Goal: Information Seeking & Learning: Understand process/instructions

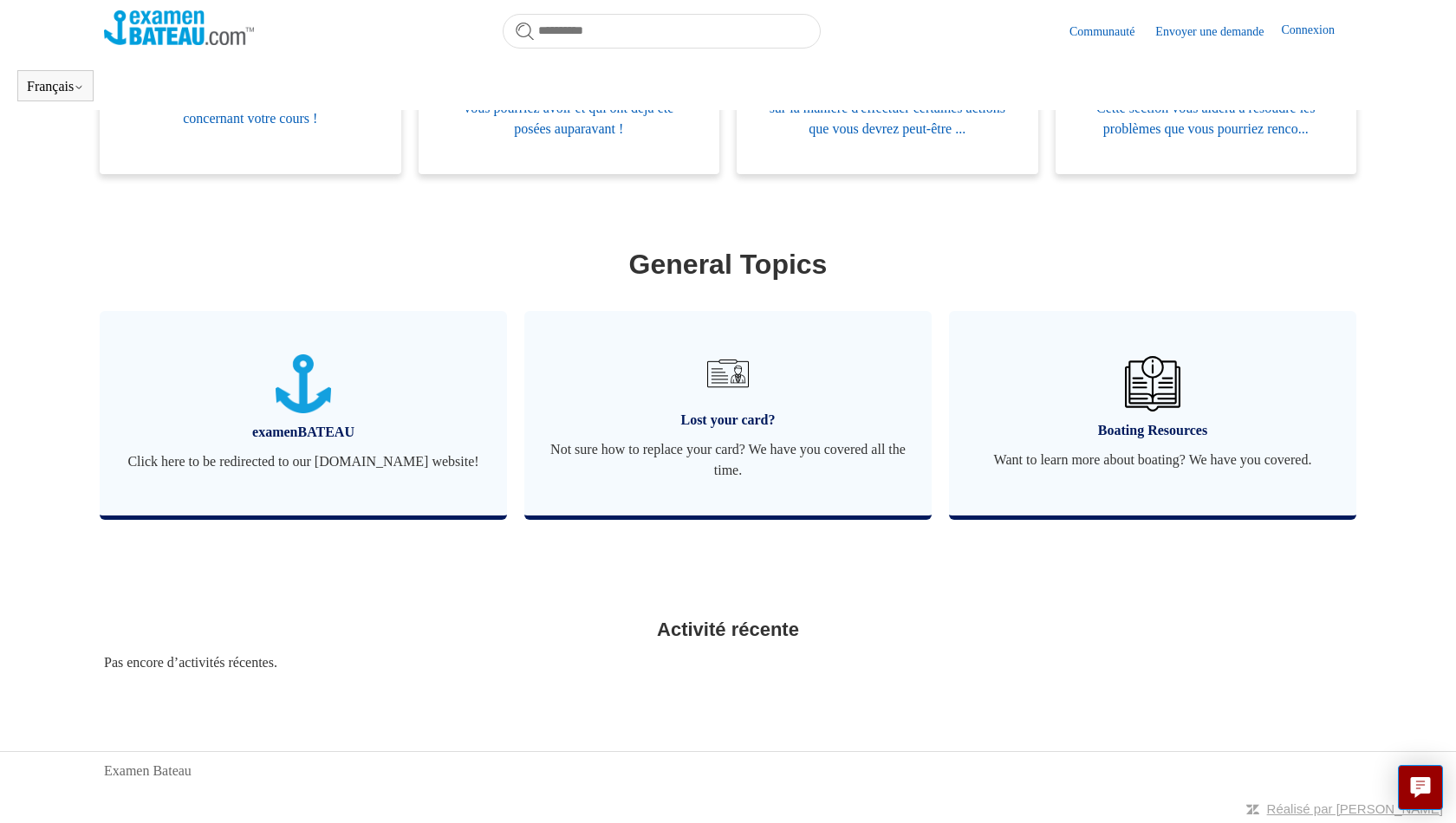
scroll to position [472, 0]
click at [754, 457] on span "Not sure how to replace your card? We have you covered all the time." at bounding box center [728, 460] width 355 height 42
click at [728, 415] on span "Lost your card?" at bounding box center [728, 421] width 355 height 21
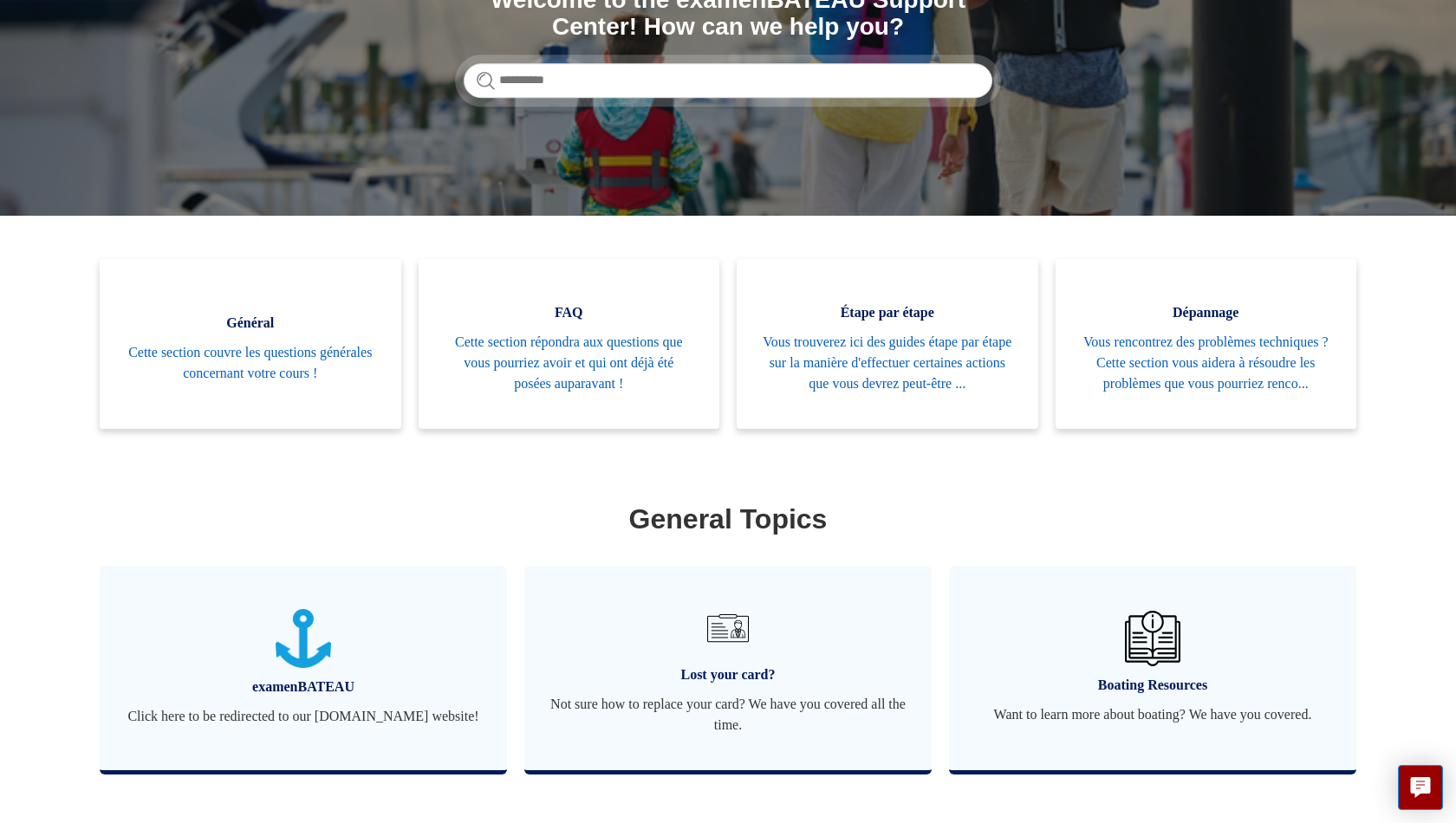
scroll to position [255, 0]
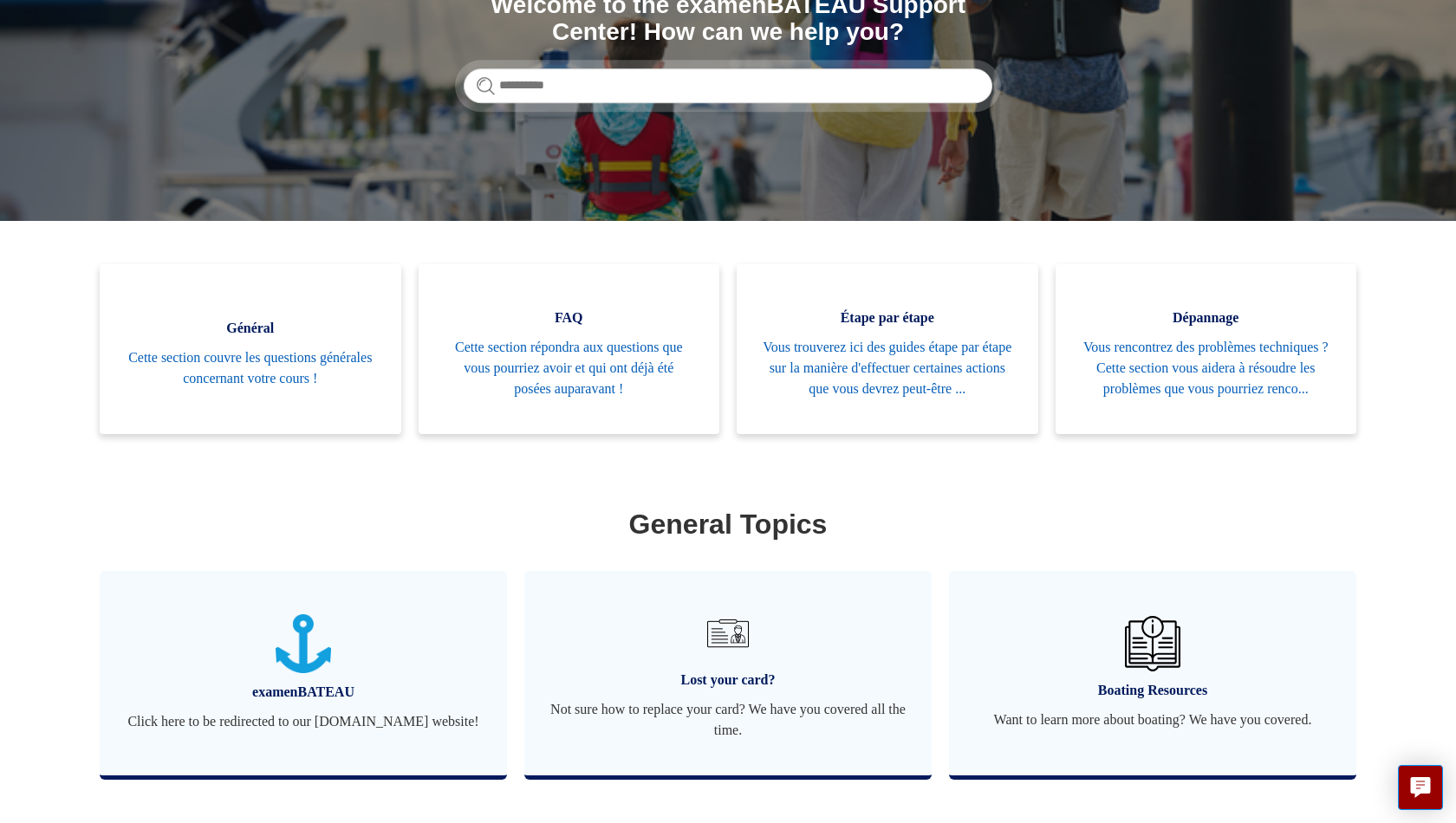
scroll to position [249, 0]
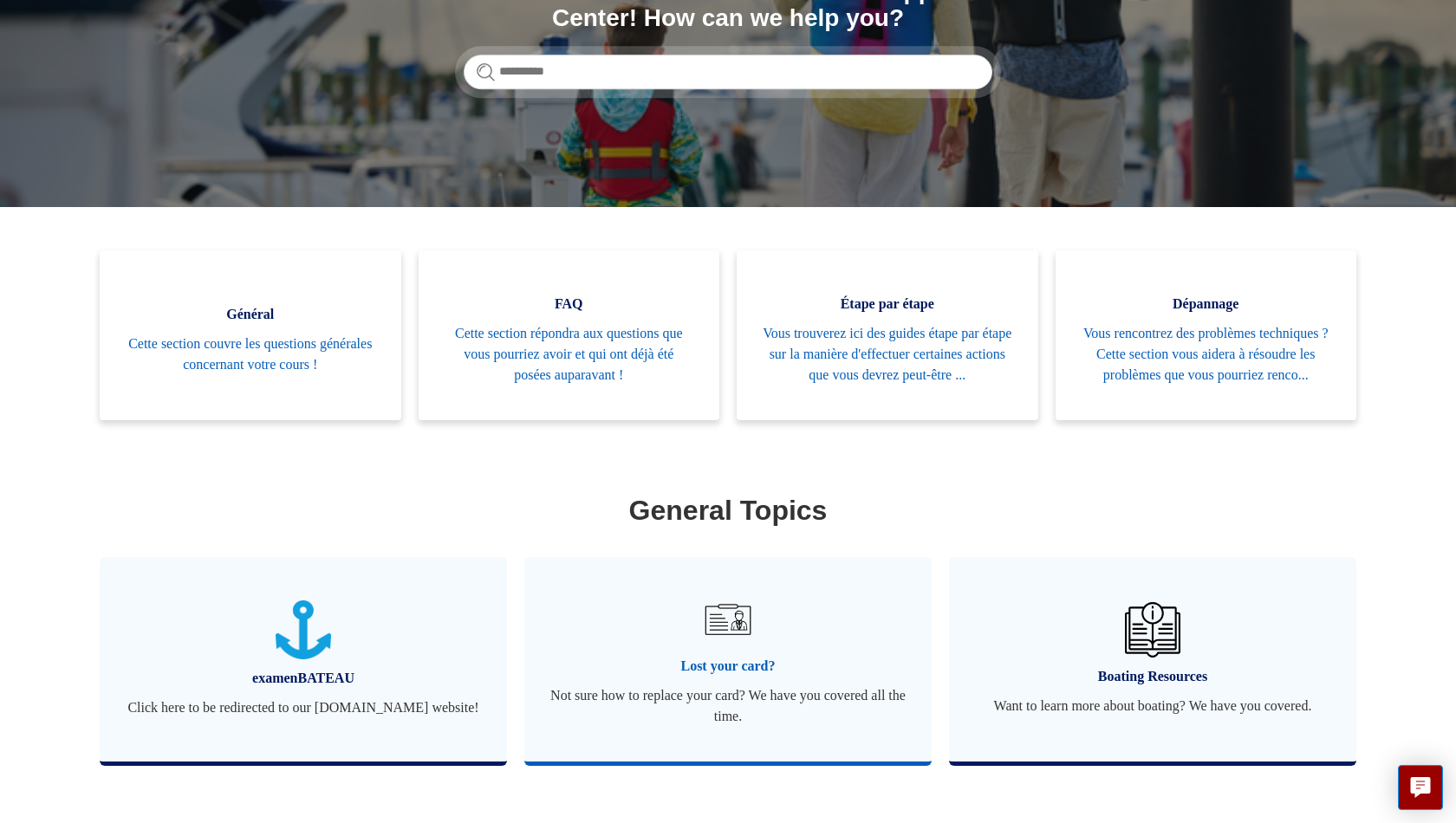
click at [679, 677] on span "Lost your card?" at bounding box center [728, 667] width 355 height 21
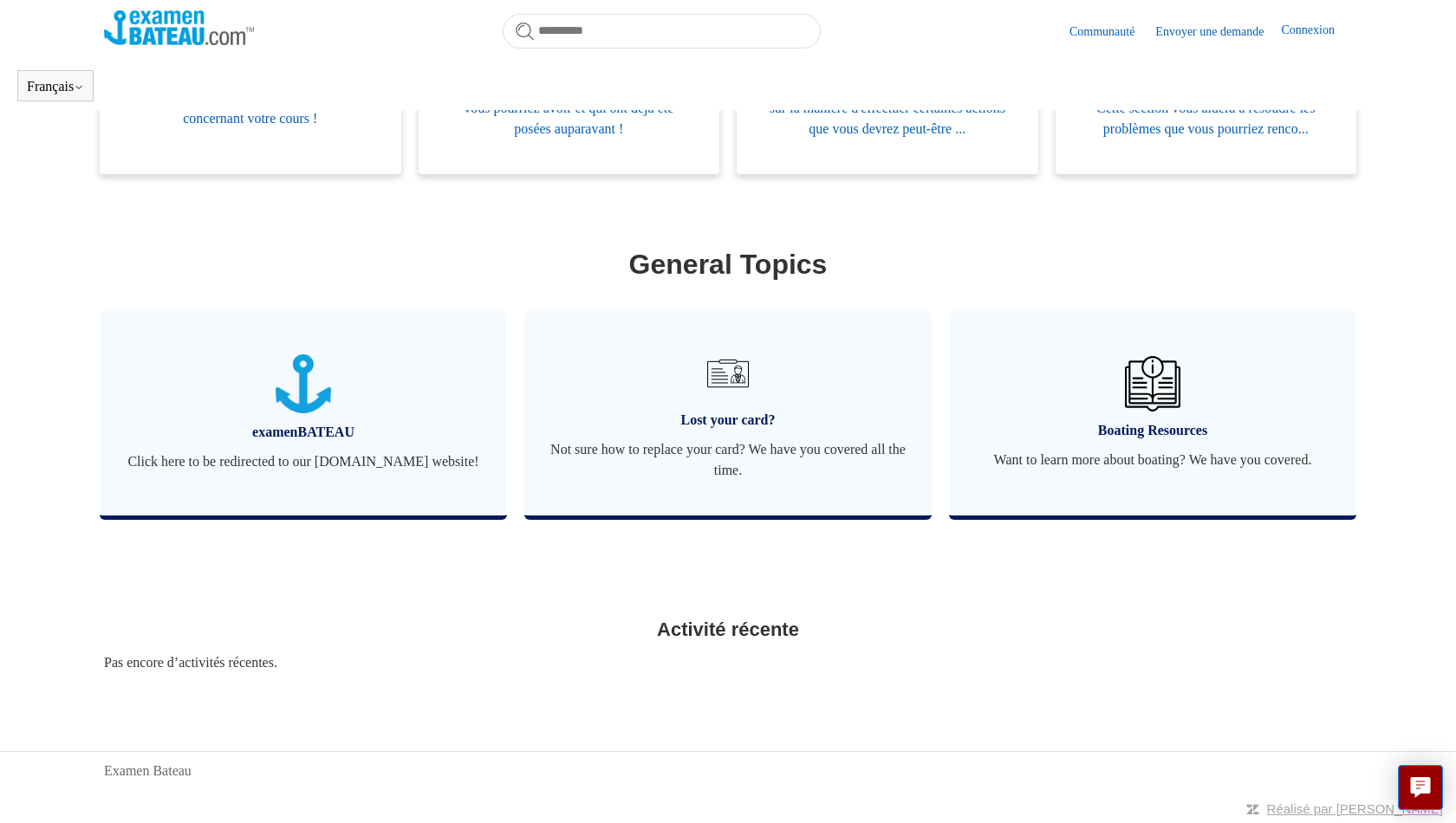
scroll to position [472, 0]
click at [718, 414] on span "Lost your card?" at bounding box center [728, 421] width 355 height 21
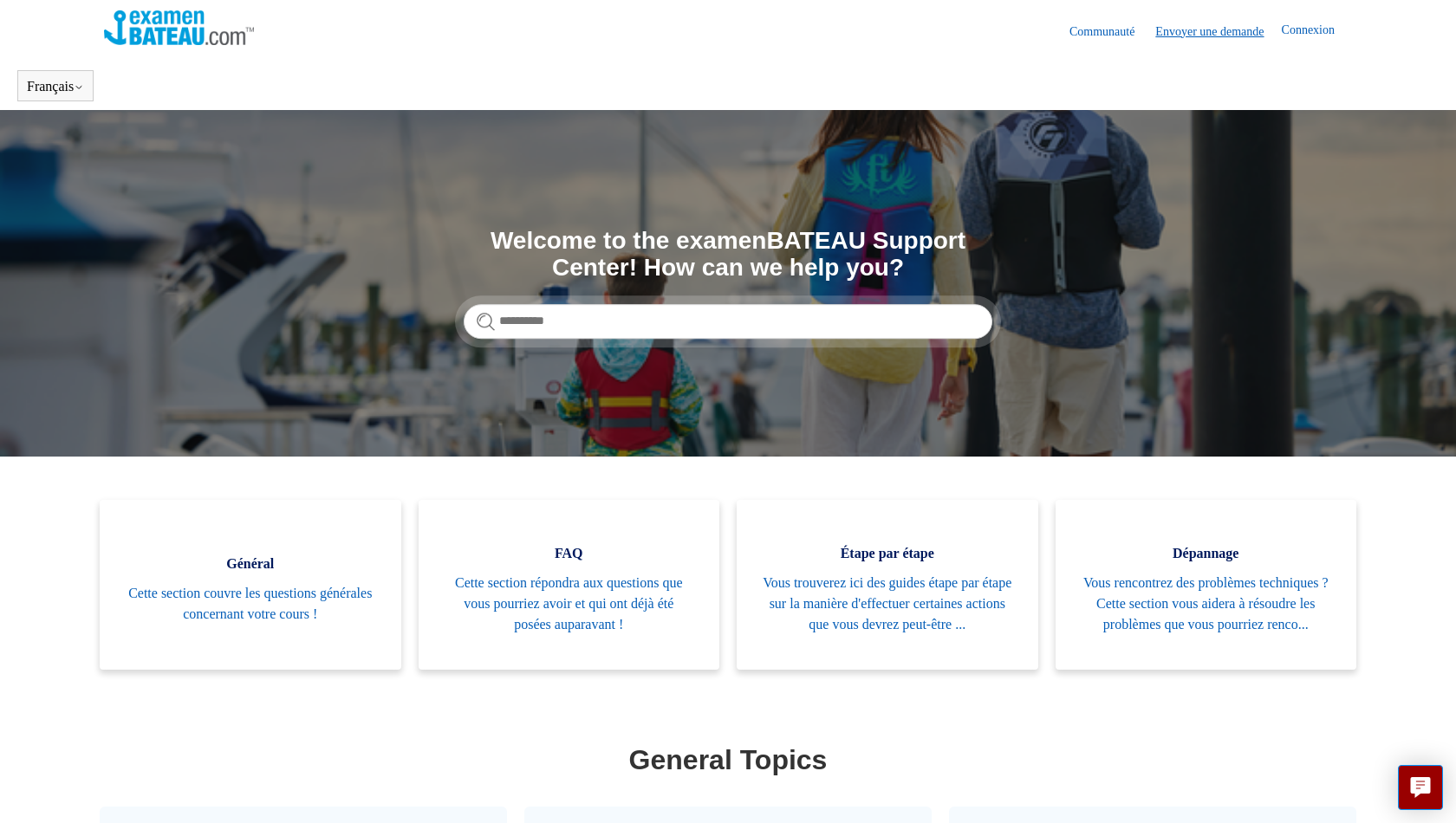
click at [1184, 26] on link "Envoyer une demande" at bounding box center [1218, 31] width 126 height 19
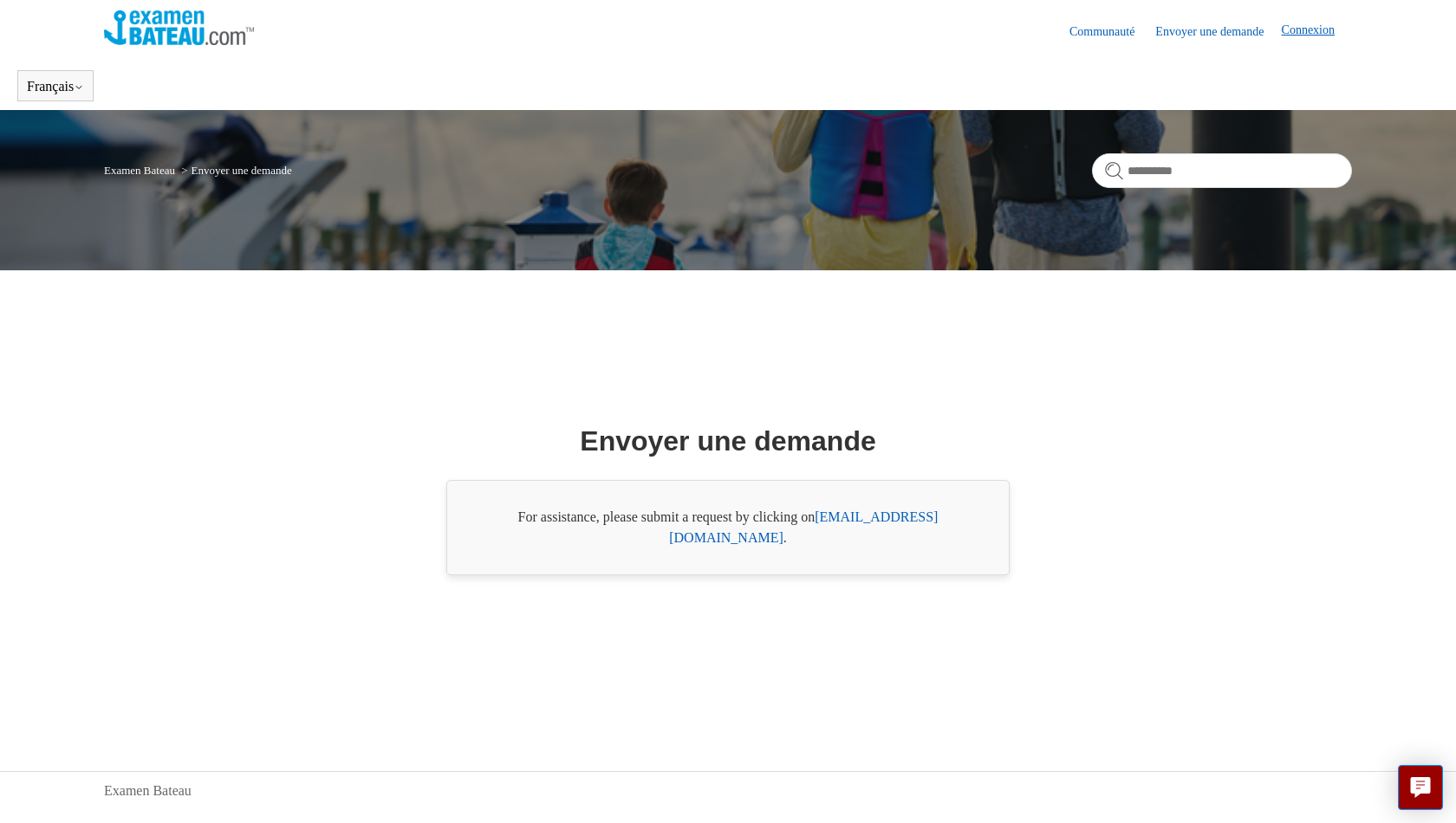
click at [1296, 30] on link "Connexion" at bounding box center [1316, 32] width 70 height 21
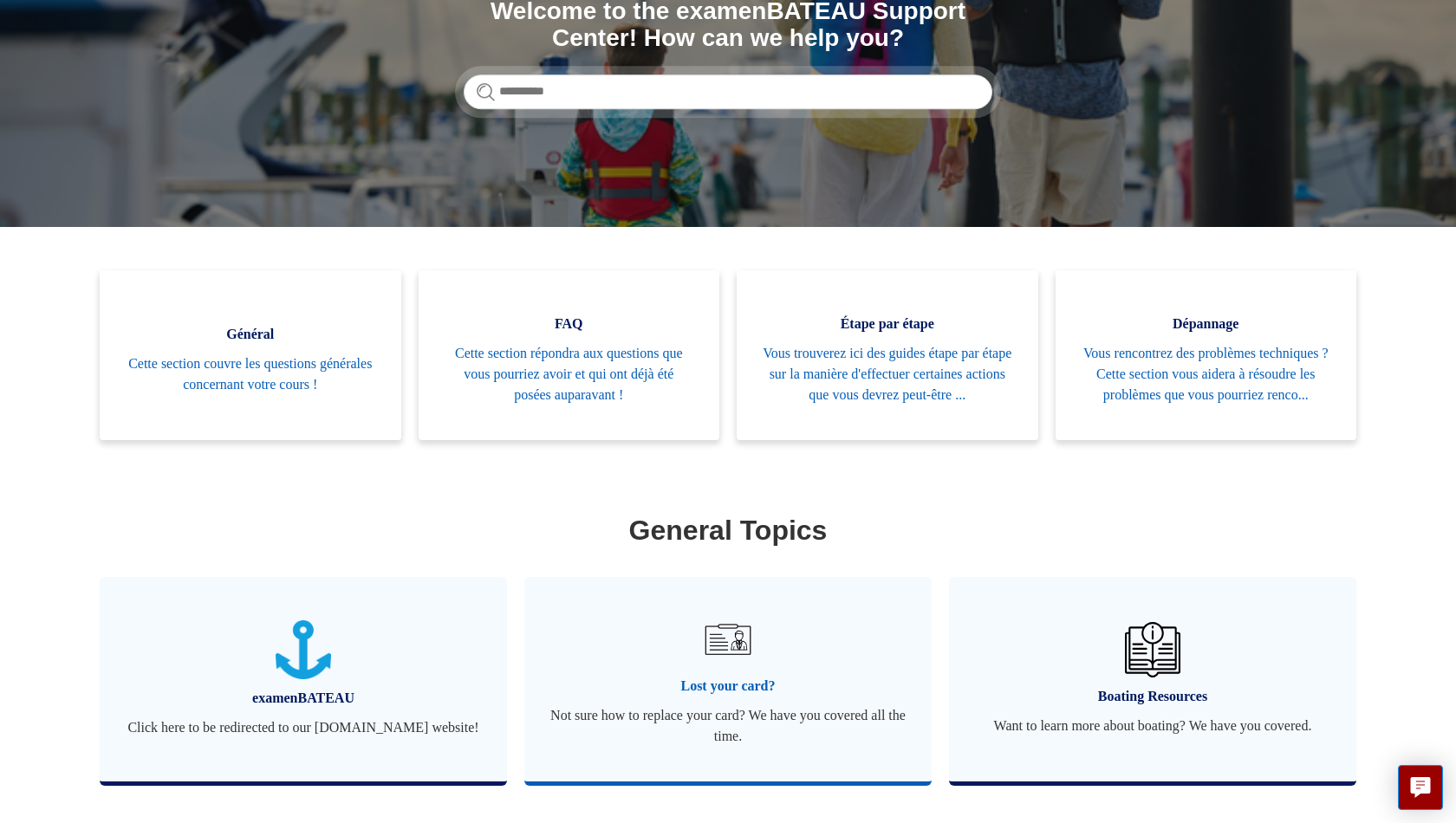
scroll to position [230, 0]
click at [740, 670] on img at bounding box center [728, 639] width 61 height 61
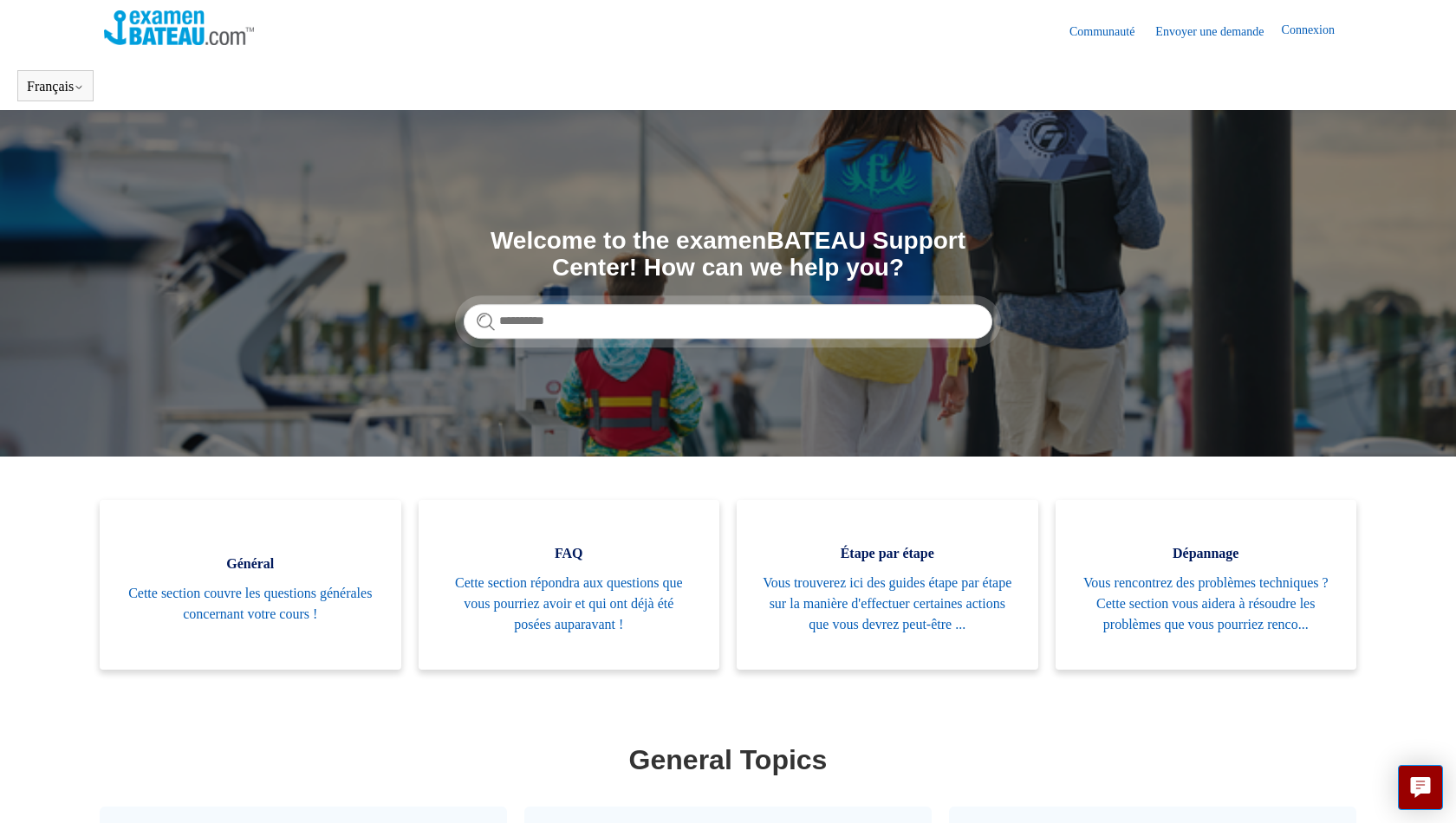
click at [217, 37] on img at bounding box center [179, 27] width 150 height 34
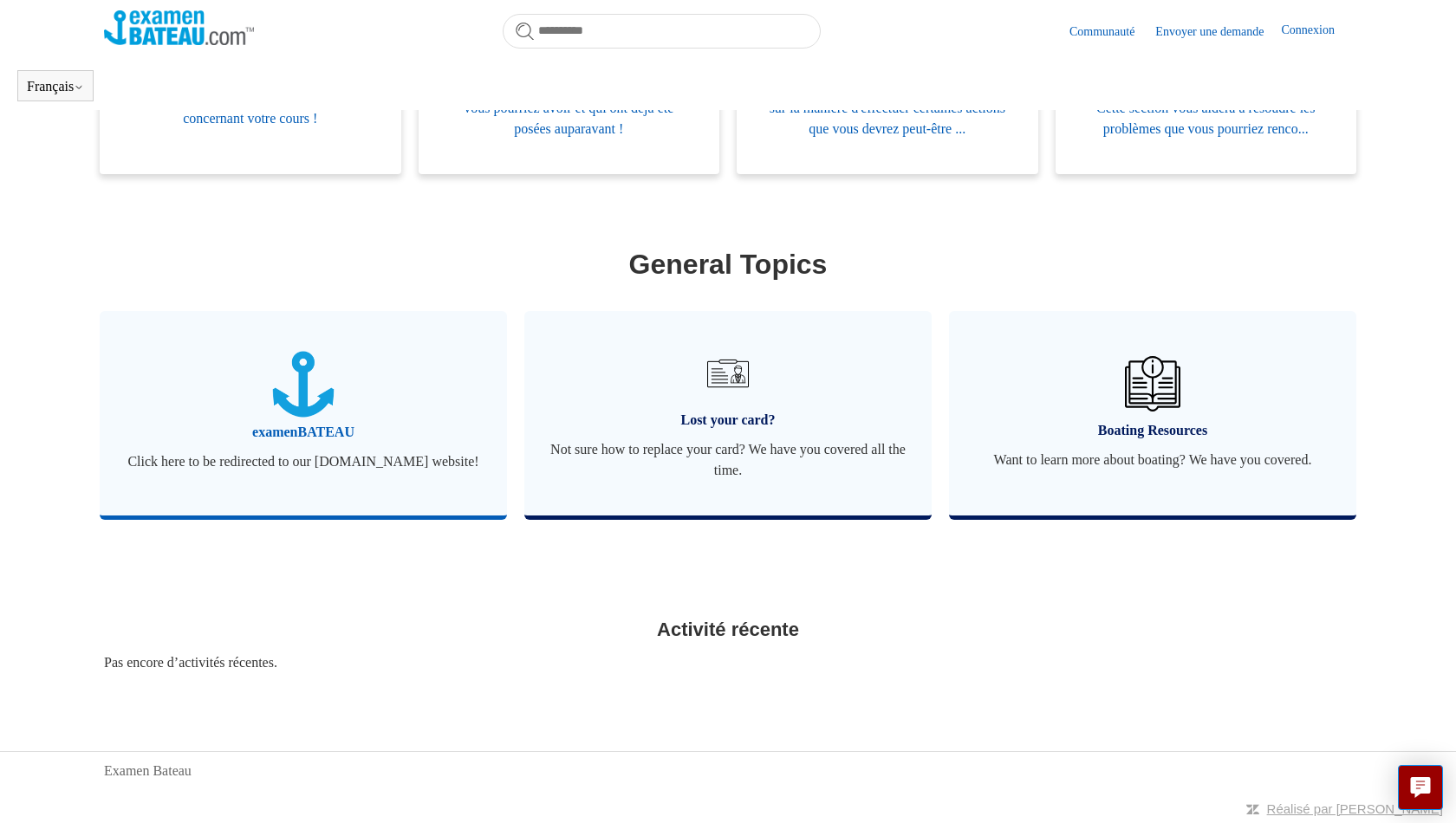
scroll to position [472, 0]
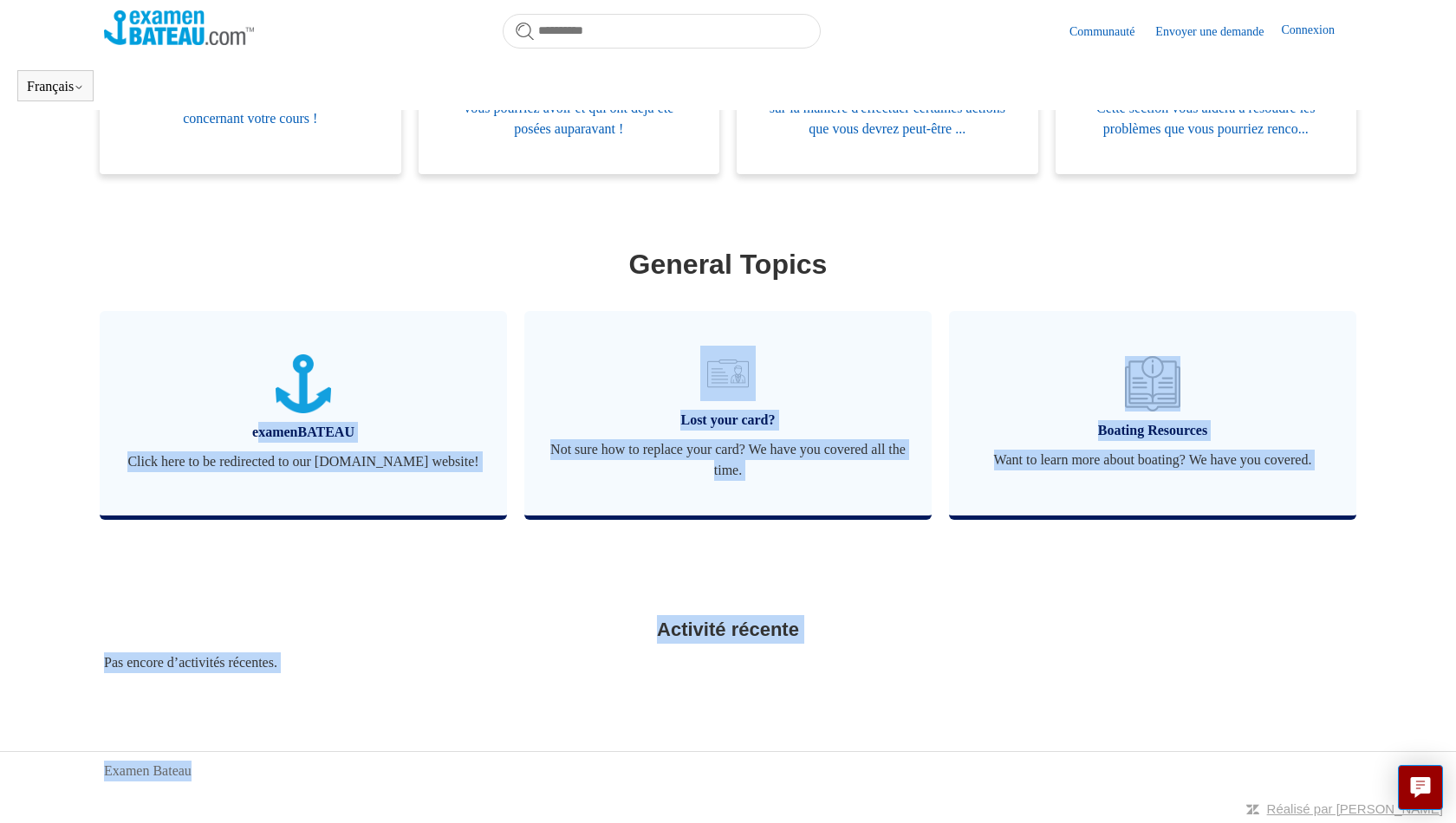
drag, startPoint x: 262, startPoint y: 787, endPoint x: 136, endPoint y: 286, distance: 516.6
click at [136, 286] on body "Aller au contenu principal Communauté Envoyer une demande Connexion [DEMOGRAPHI…" at bounding box center [728, 187] width 1456 height 1270
click at [233, 582] on div "Catégories Général Cette section couvre les questions générales concernant votr…" at bounding box center [728, 352] width 1248 height 695
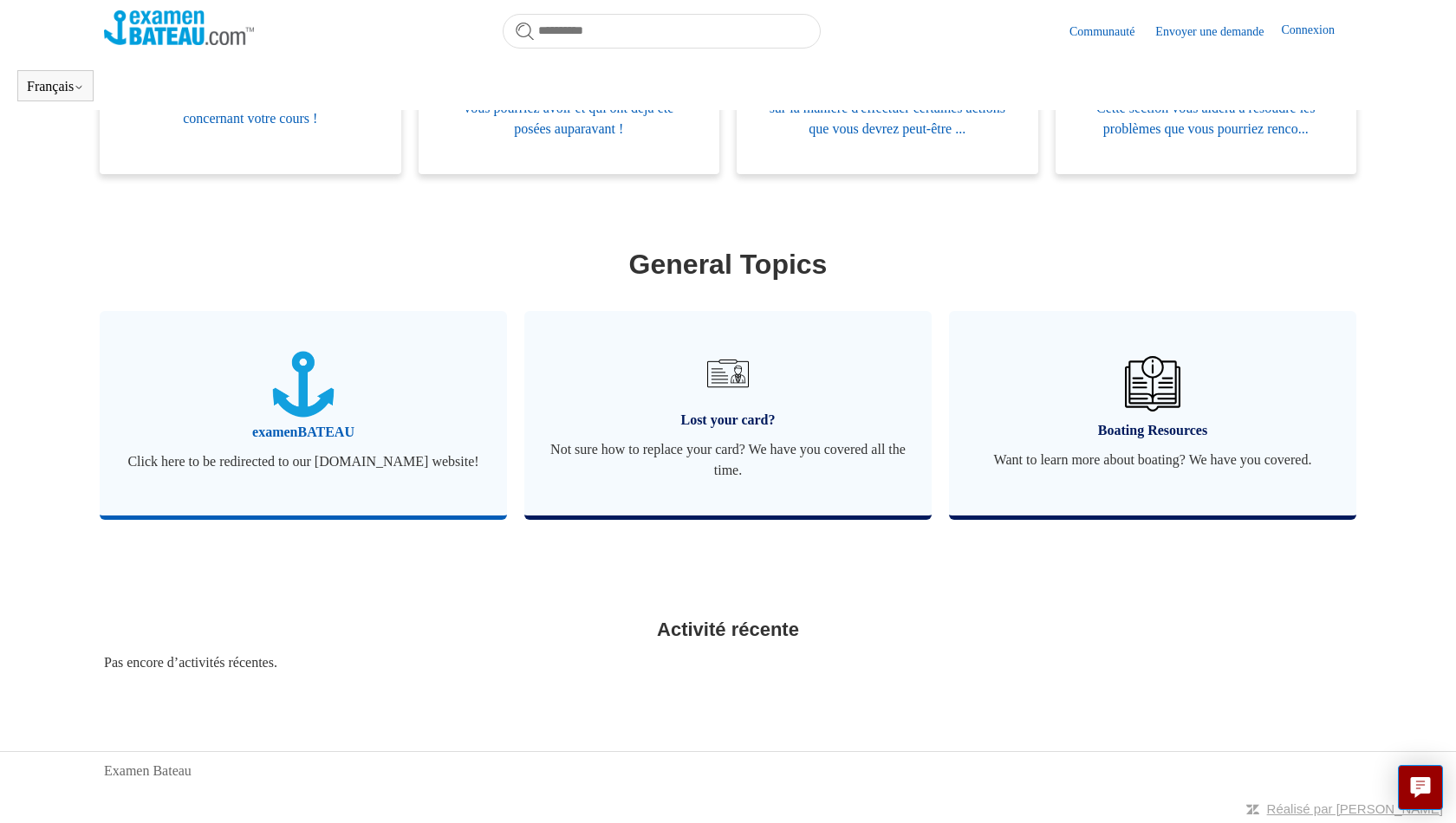
click at [233, 452] on span "Click here to be redirected to our [DOMAIN_NAME] website!" at bounding box center [303, 462] width 355 height 21
